Goal: Navigation & Orientation: Go to known website

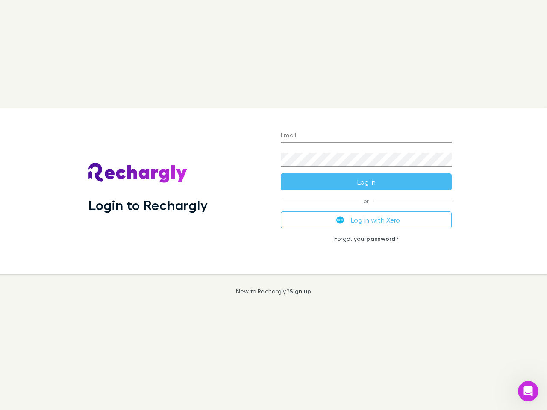
click at [273, 205] on div "Login to Rechargly" at bounding box center [178, 191] width 192 height 166
click at [366, 136] on input "Email" at bounding box center [366, 136] width 171 height 14
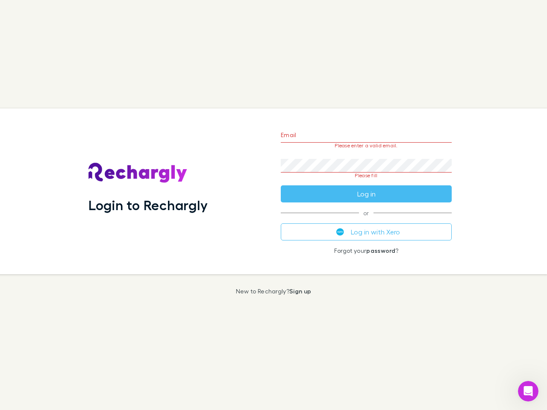
click at [366, 182] on form "Email Please enter a valid email. Password Please fill Log in" at bounding box center [366, 162] width 171 height 80
click at [366, 220] on div "Email Please enter a valid email. Password Please fill Log in or Log in with Xe…" at bounding box center [366, 191] width 184 height 166
click at [528, 391] on icon "Open Intercom Messenger" at bounding box center [528, 391] width 14 height 14
